Goal: Task Accomplishment & Management: Use online tool/utility

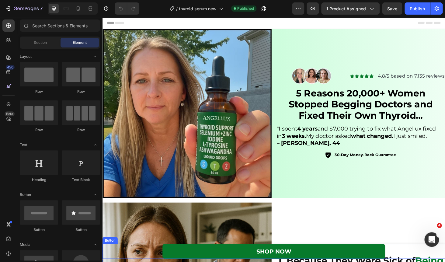
click at [206, 262] on link "SHOP NOW" at bounding box center [285, 267] width 237 height 16
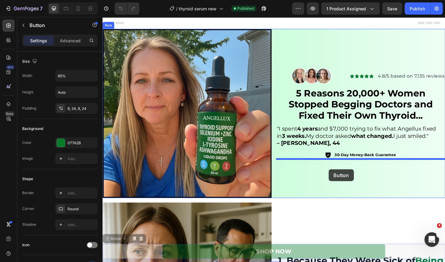
drag, startPoint x: 108, startPoint y: 255, endPoint x: 329, endPoint y: 169, distance: 237.0
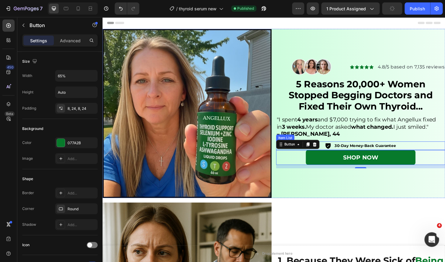
click at [335, 154] on div "30-Day Money-Back Guarantee" at bounding box center [378, 153] width 180 height 9
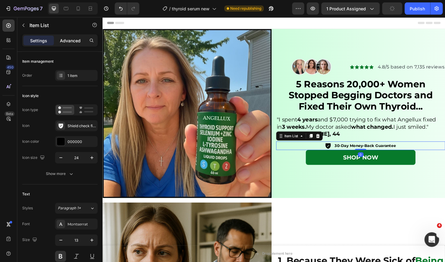
click at [75, 43] on p "Advanced" at bounding box center [70, 40] width 21 height 6
type input "100%"
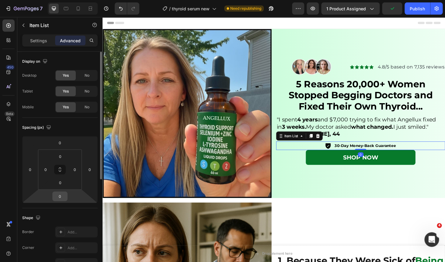
click at [64, 200] on input "0" at bounding box center [60, 196] width 12 height 9
type input "16"
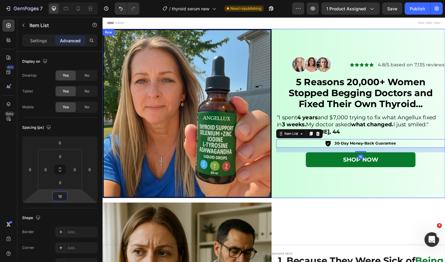
click at [306, 188] on div "Icon Icon Icon Icon Icon Icon List 4.8/5 based on 7,135 reviews Text block Imag…" at bounding box center [378, 120] width 180 height 180
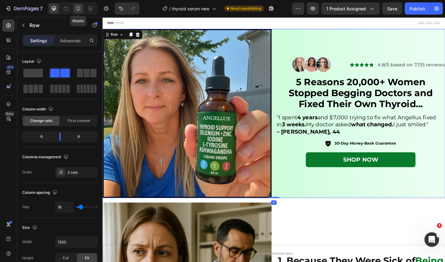
click at [78, 12] on div at bounding box center [78, 9] width 10 height 10
type input "8"
type input "100%"
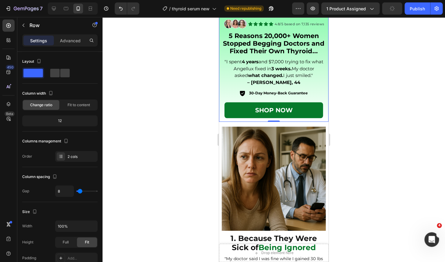
scroll to position [129, 0]
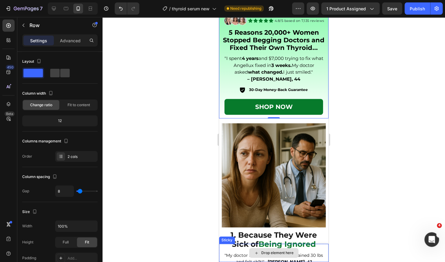
click at [232, 252] on div "Drop element here" at bounding box center [274, 253] width 110 height 18
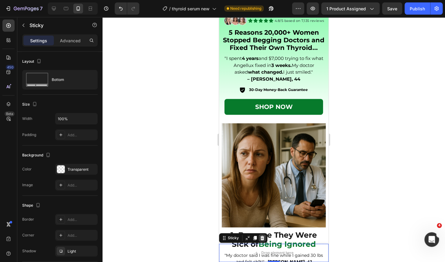
click at [264, 238] on icon at bounding box center [262, 238] width 5 height 5
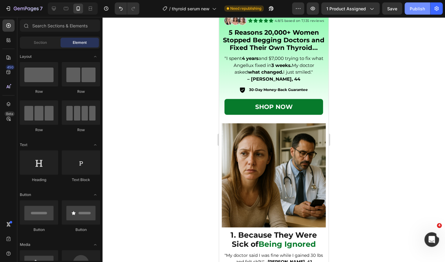
click at [408, 4] on button "Publish" at bounding box center [418, 8] width 26 height 12
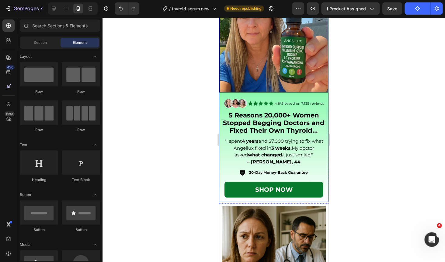
scroll to position [0, 0]
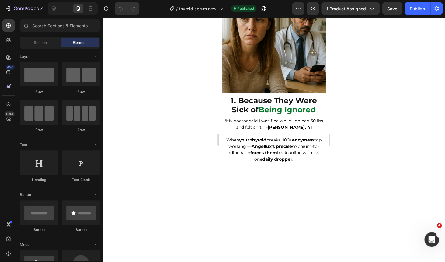
scroll to position [132, 0]
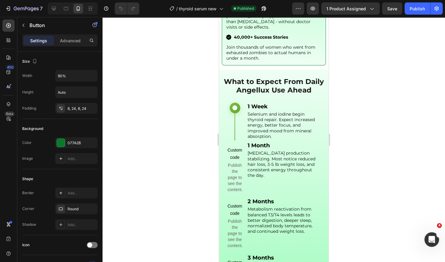
scroll to position [1993, 0]
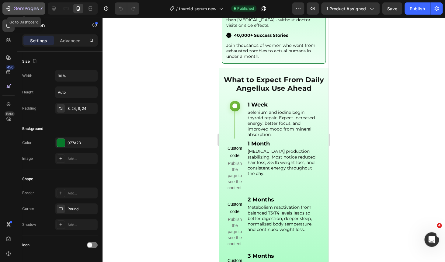
click at [22, 9] on icon "button" at bounding box center [22, 9] width 4 height 3
